Goal: Task Accomplishment & Management: Manage account settings

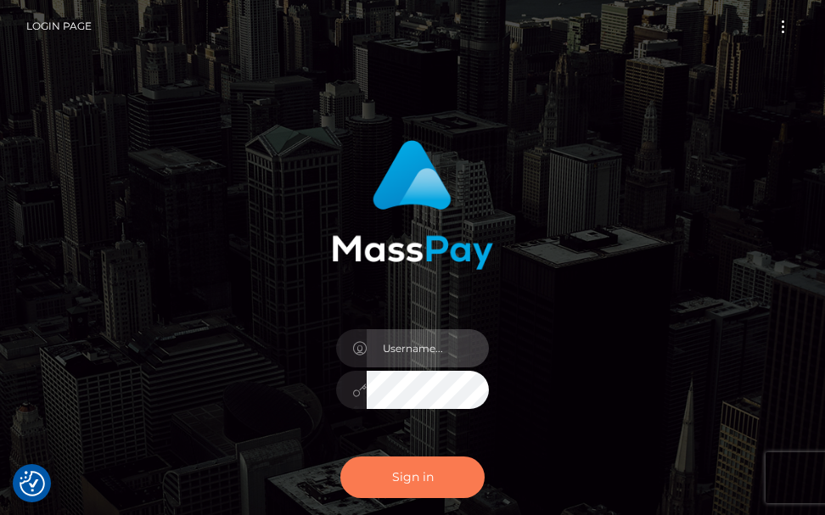
type input "terry.cope2"
click at [390, 472] on button "Sign in" at bounding box center [412, 477] width 144 height 42
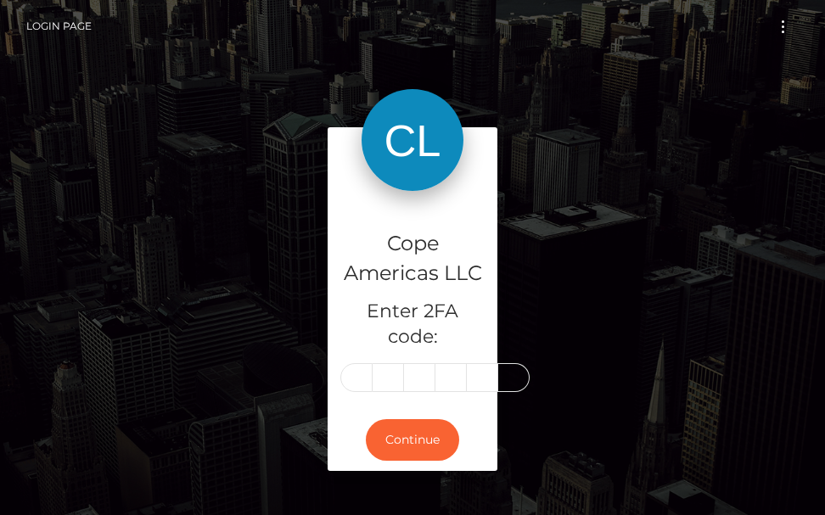
type input "6"
type input "8"
type input "5"
type input "0"
type input "9"
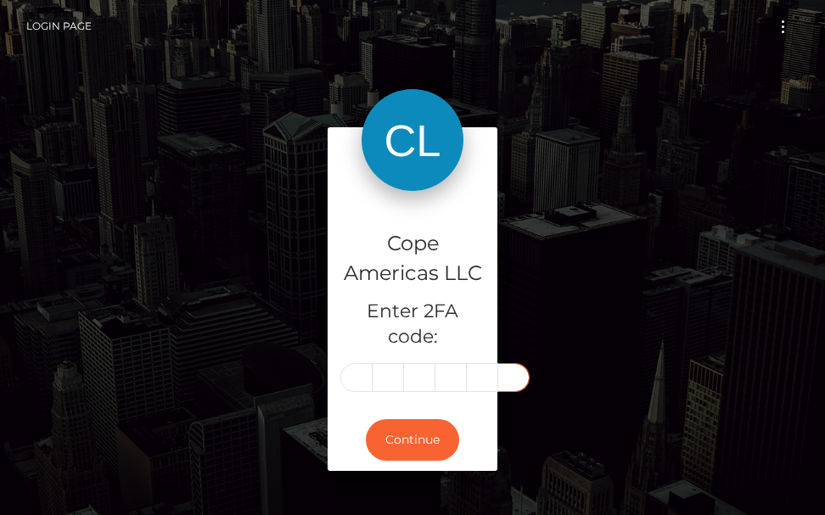
type input "5"
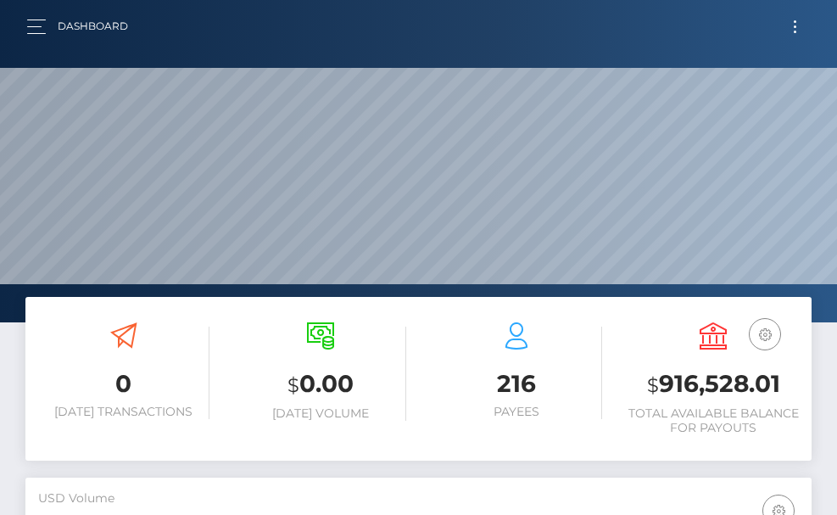
scroll to position [301, 380]
click at [791, 35] on button "Toggle navigation" at bounding box center [795, 26] width 31 height 23
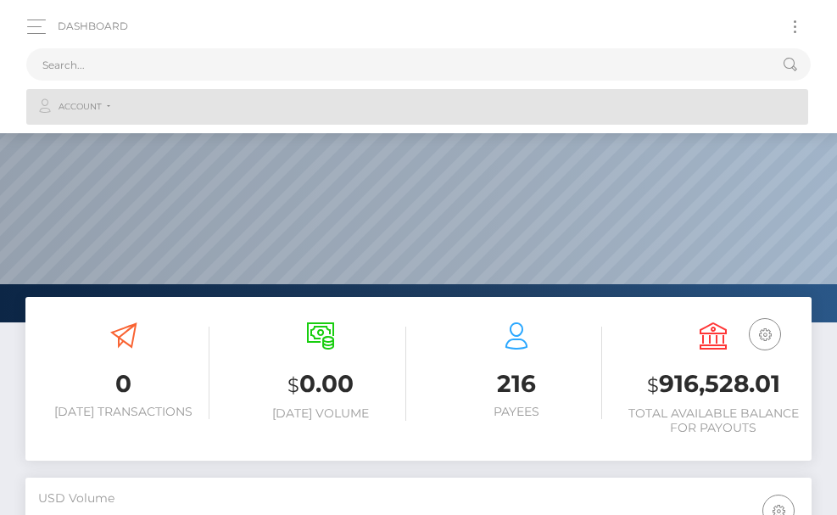
click at [111, 108] on link "Account" at bounding box center [417, 107] width 782 height 36
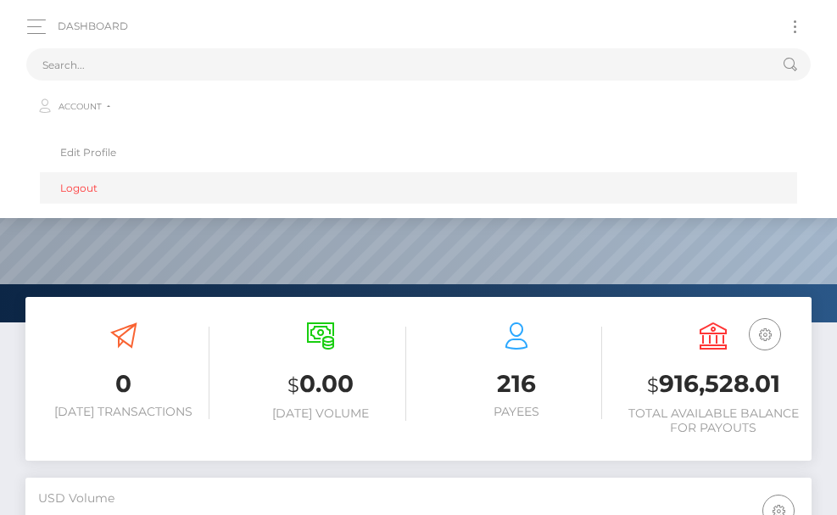
click at [89, 194] on link "Logout" at bounding box center [419, 187] width 758 height 31
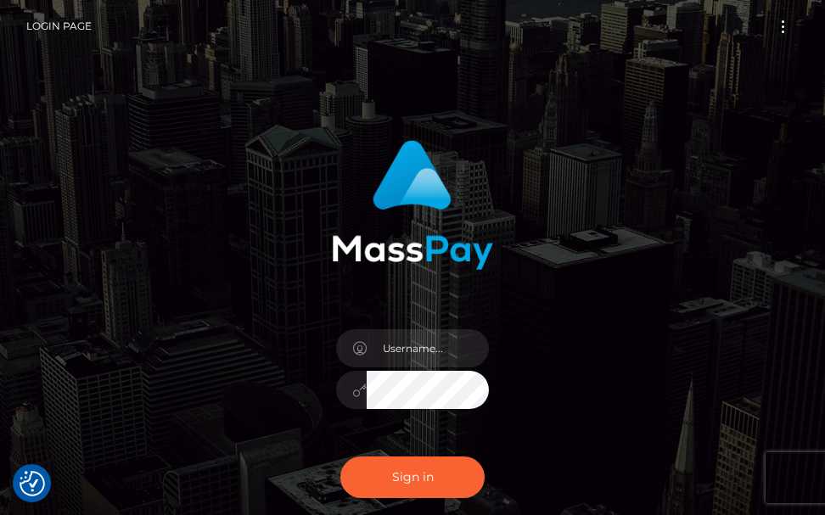
checkbox input "true"
